Goal: Information Seeking & Learning: Learn about a topic

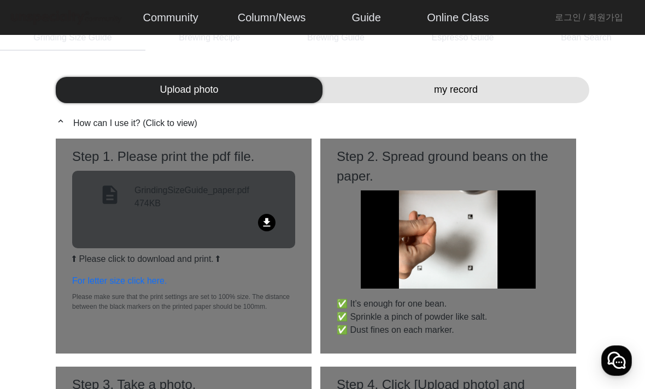
scroll to position [26, 0]
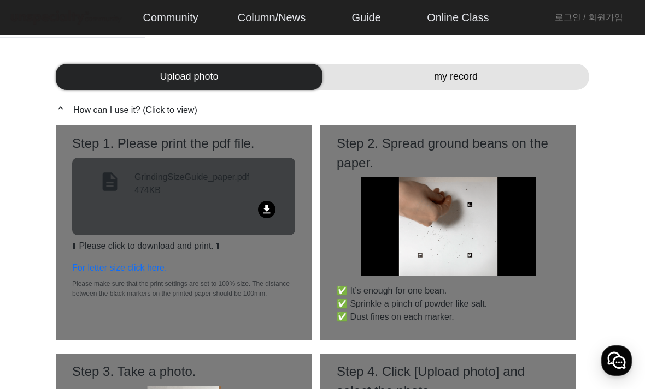
click at [495, 88] on div "my record" at bounding box center [455, 77] width 267 height 26
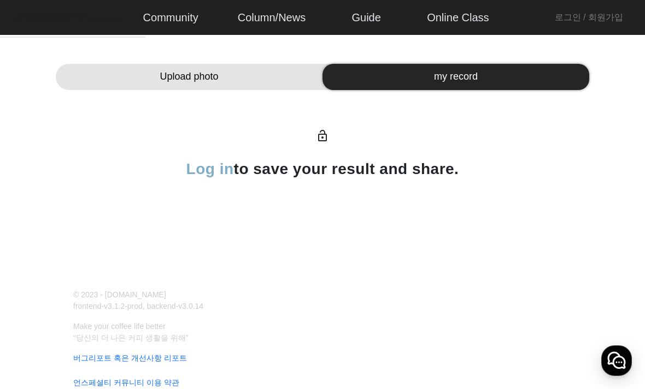
click at [111, 67] on div "Upload photo" at bounding box center [189, 77] width 267 height 26
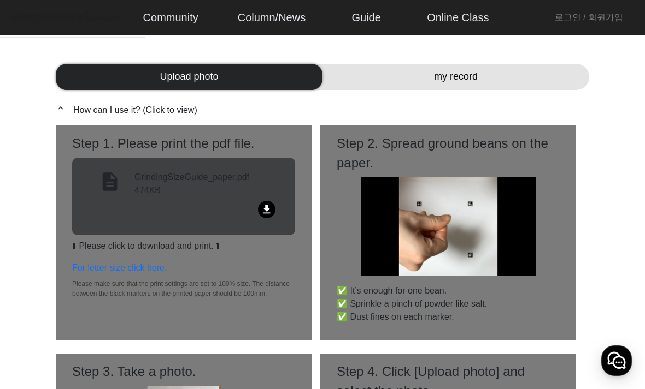
click at [0, 0] on link "Free Board" at bounding box center [0, 0] width 0 height 0
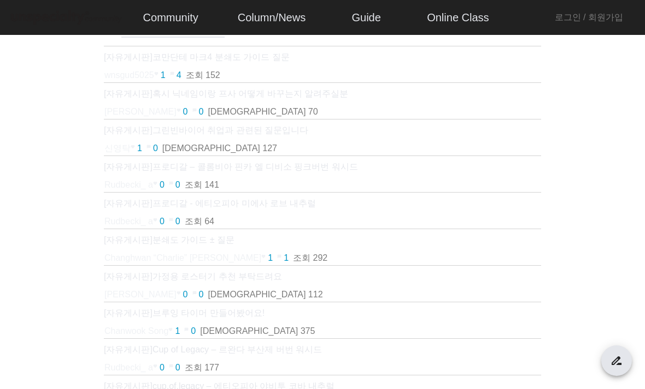
click at [135, 56] on span "[자유게시판]" at bounding box center [128, 56] width 49 height 9
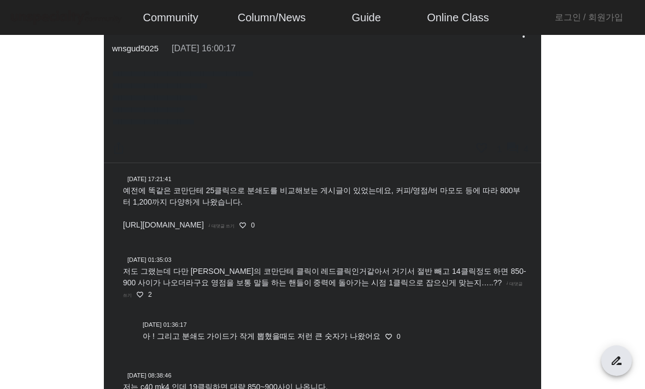
click at [162, 228] on span "예전에 똑같은 코만단테 25클릭으로 분쇄도를 비교해보는 게시글이 있었는데요, 커피/영점/버 마모도 등에 따라 800부터 1,200까지 다양하게…" at bounding box center [321, 207] width 397 height 43
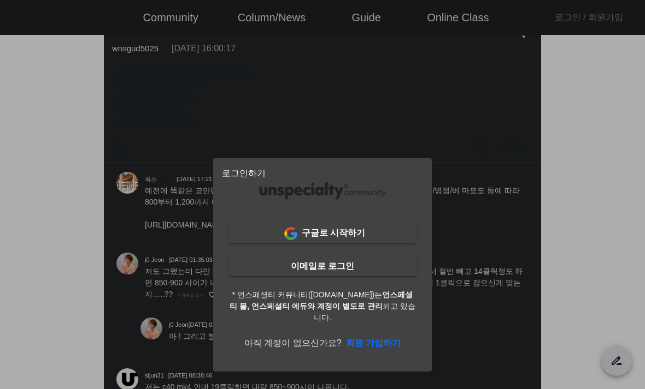
click at [132, 214] on div at bounding box center [322, 194] width 645 height 389
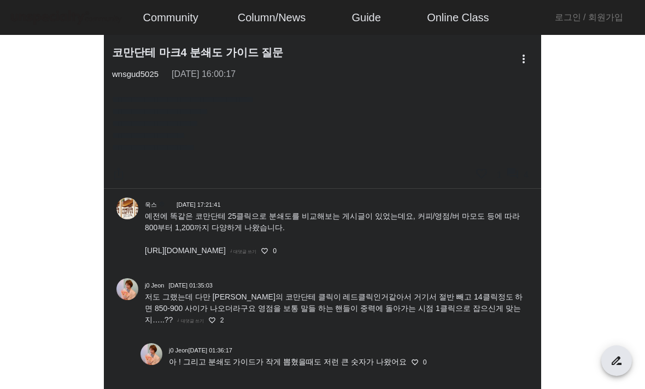
scroll to position [26, 0]
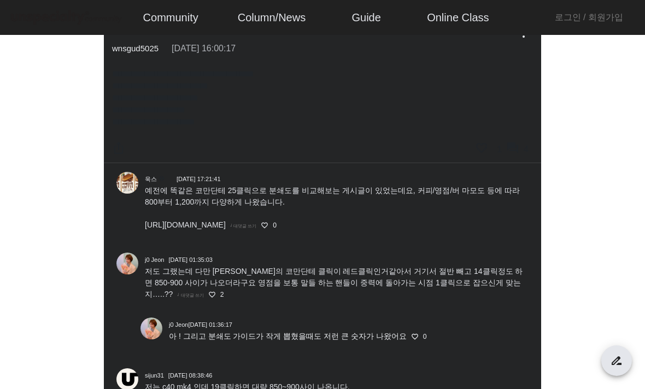
click at [169, 200] on span "예전에 똑같은 코만단테 25클릭으로 분쇄도를 비교해보는 게시글이 있었는데요, 커피/영점/버 마모도 등에 따라 800부터 1,200까지 다양하게…" at bounding box center [332, 207] width 375 height 43
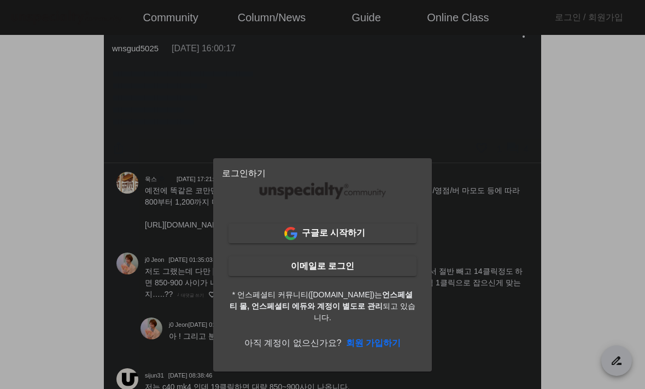
scroll to position [0, 0]
click at [297, 237] on img at bounding box center [290, 233] width 13 height 13
click at [62, 117] on div at bounding box center [322, 194] width 645 height 389
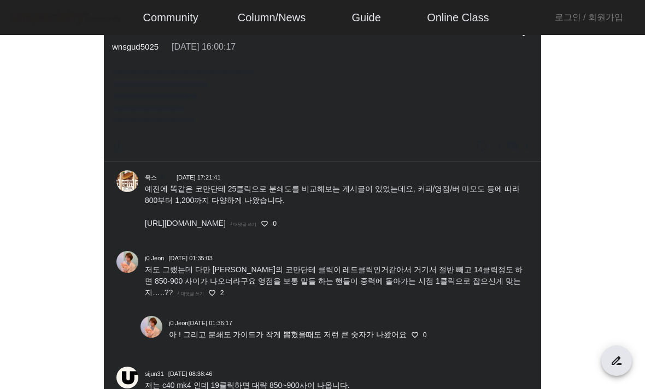
scroll to position [34, 0]
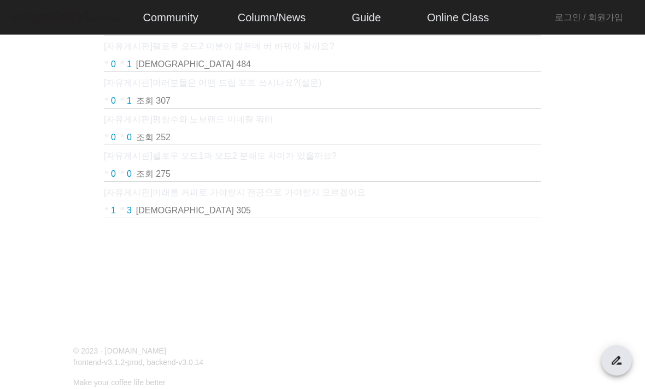
scroll to position [26, 0]
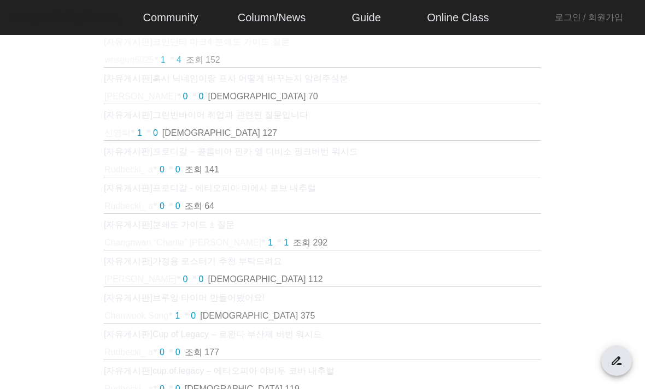
click at [136, 228] on span "[자유게시판]" at bounding box center [128, 224] width 49 height 9
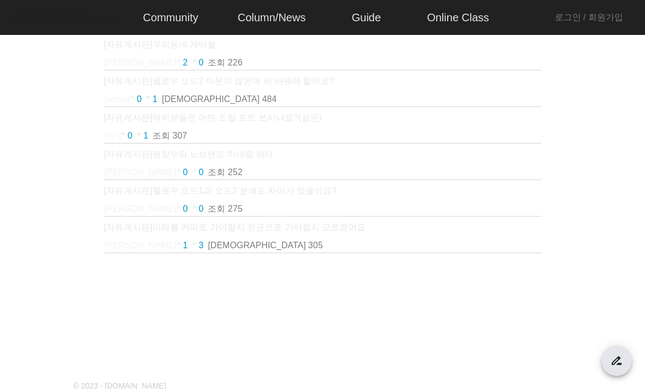
scroll to position [555, 0]
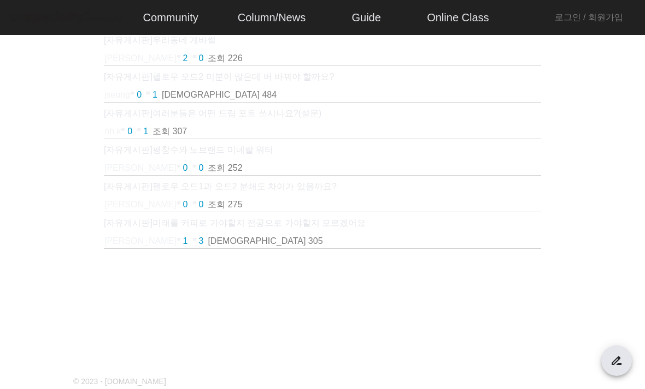
click at [527, 248] on td "[PERSON_NAME] favorite 1 chat_bubble 3 조회 305" at bounding box center [322, 241] width 437 height 15
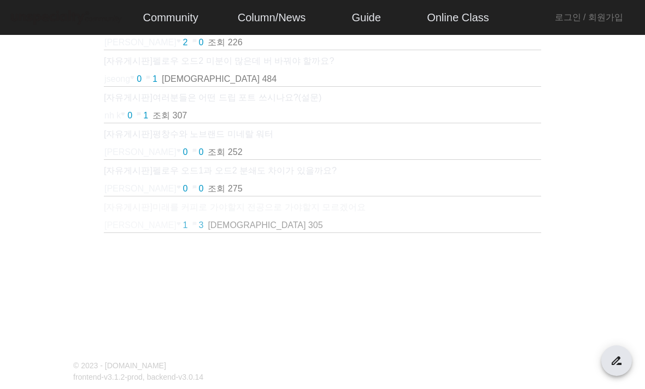
click at [528, 247] on span "다음 페이지" at bounding box center [523, 248] width 26 height 26
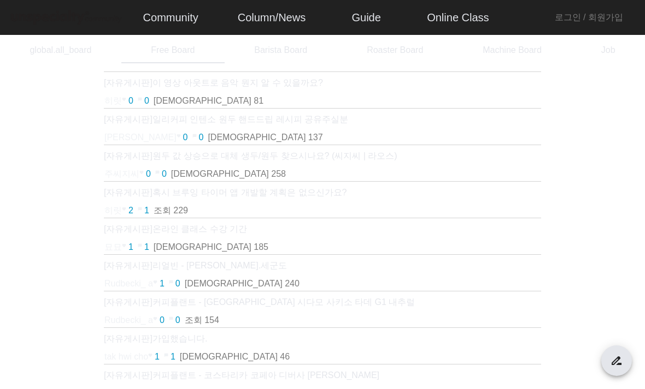
click at [0, 0] on link "Barista Board" at bounding box center [0, 0] width 0 height 0
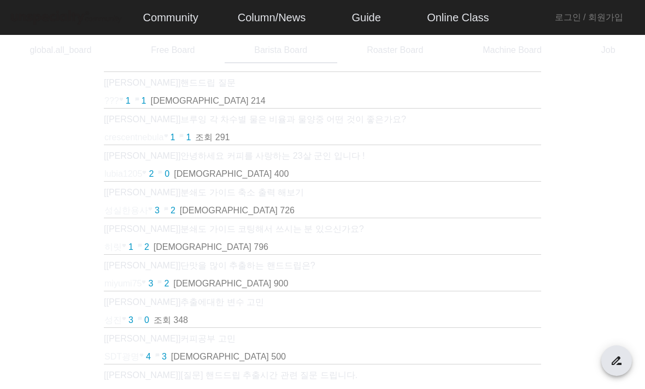
click at [70, 8] on img at bounding box center [66, 17] width 115 height 19
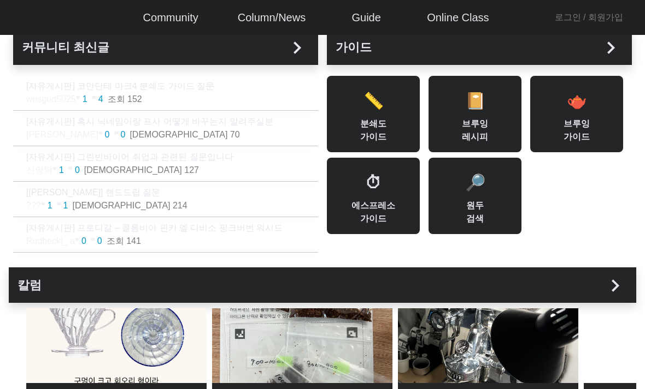
scroll to position [23, 0]
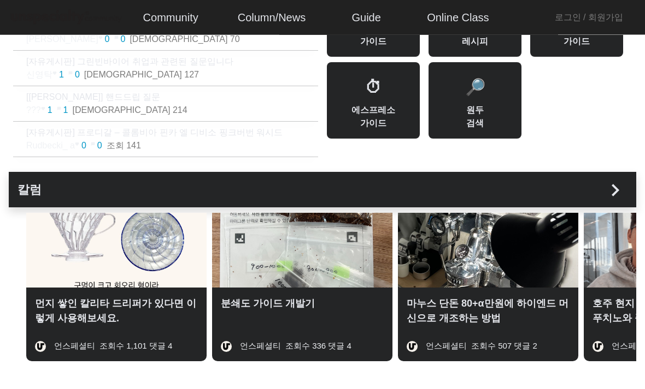
click at [294, 235] on img at bounding box center [302, 251] width 180 height 75
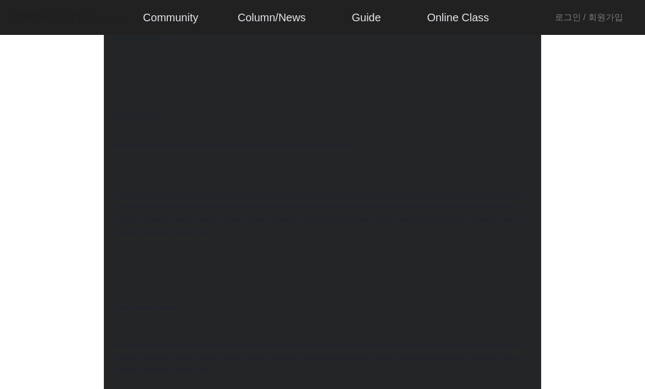
scroll to position [760, 0]
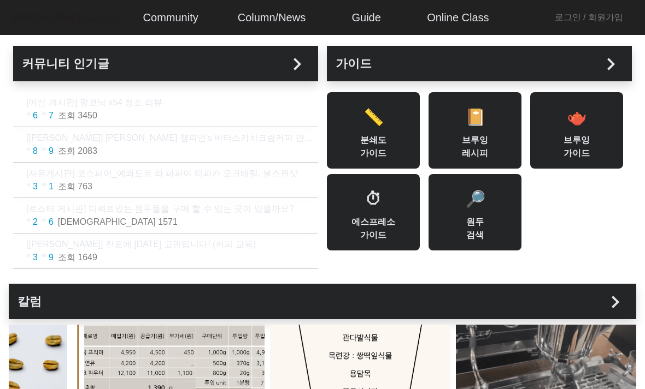
click at [477, 126] on span "📔" at bounding box center [475, 117] width 20 height 18
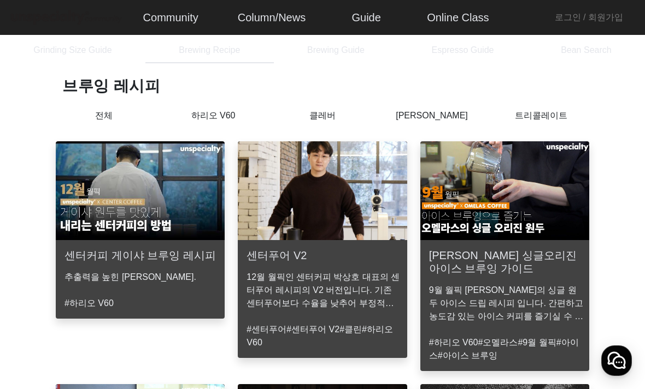
click at [225, 113] on p "하리오 V60" at bounding box center [212, 115] width 109 height 13
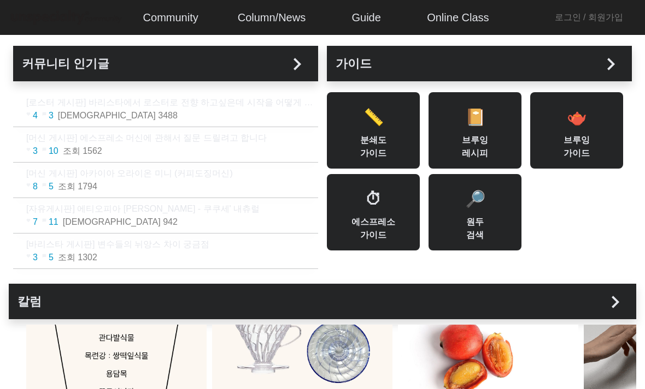
click at [387, 127] on div "📏 분쇄도 가이드" at bounding box center [373, 130] width 93 height 76
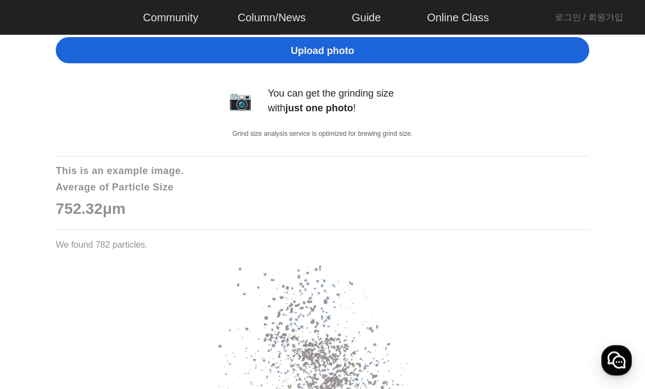
scroll to position [164, 0]
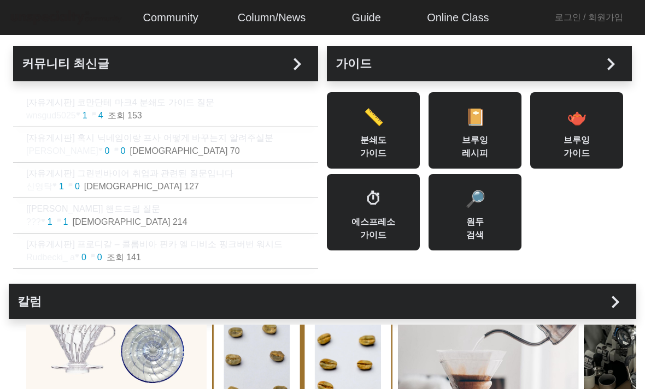
click at [0, 0] on link "Grinding Size Guide" at bounding box center [0, 0] width 0 height 0
